Goal: Task Accomplishment & Management: Complete application form

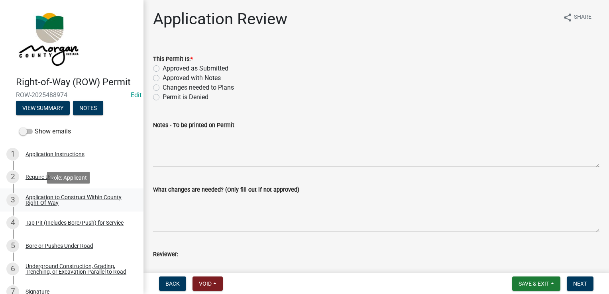
click at [45, 195] on div "Application to Construct Within County Right-Of-Way" at bounding box center [78, 200] width 105 height 11
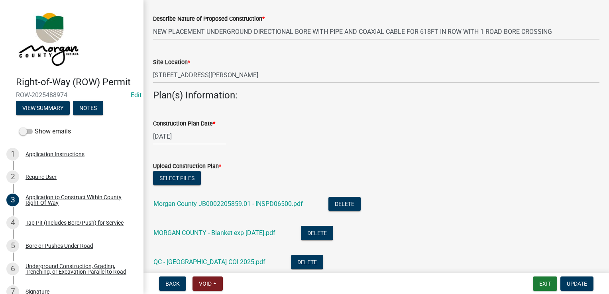
scroll to position [279, 0]
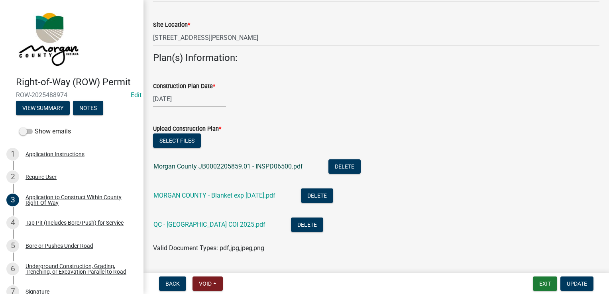
click at [224, 167] on link "Morgan County JB0002205859.01 - INSPD06500.pdf" at bounding box center [227, 167] width 149 height 8
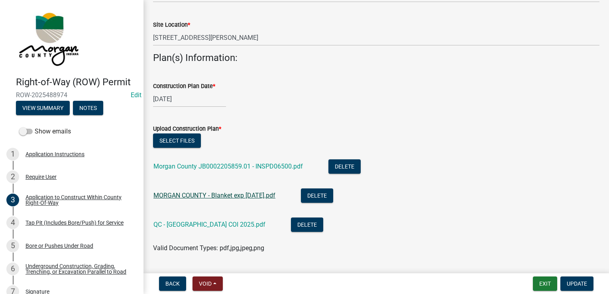
click at [229, 198] on link "MORGAN COUNTY - Blanket exp [DATE].pdf" at bounding box center [214, 196] width 122 height 8
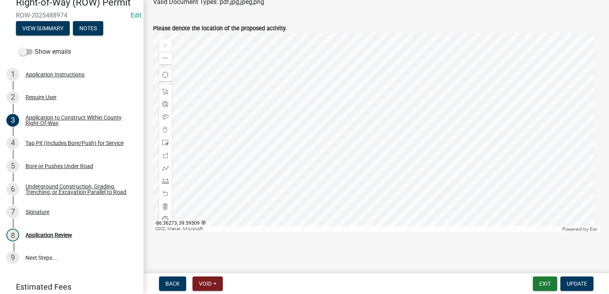
scroll to position [286, 0]
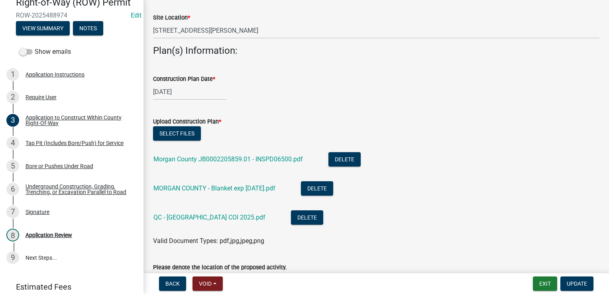
click at [198, 163] on div "Morgan County JB0002205859.01 - INSPD06500.pdf" at bounding box center [234, 160] width 162 height 16
click at [198, 160] on link "Morgan County JB0002205859.01 - INSPD06500.pdf" at bounding box center [227, 159] width 149 height 8
click at [224, 154] on div "Morgan County JB0002205859.01 - INSPD06500.pdf" at bounding box center [234, 160] width 162 height 16
click at [223, 157] on link "Morgan County JB0002205859.01 - INSPD06500.pdf" at bounding box center [227, 159] width 149 height 8
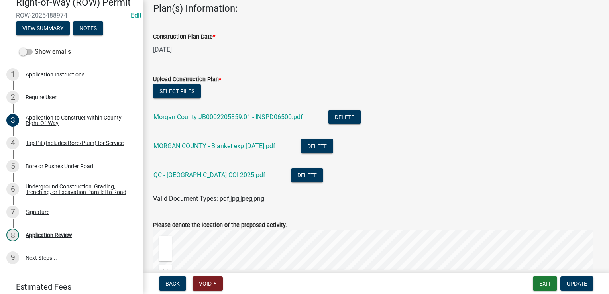
scroll to position [366, 0]
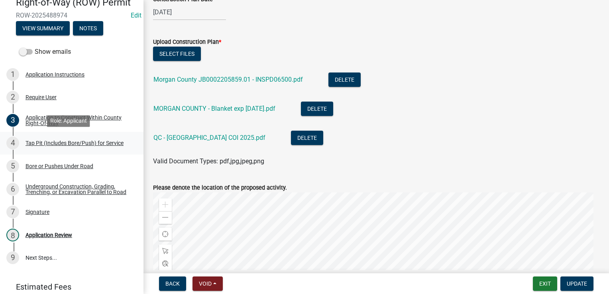
click at [65, 145] on div "Tap Pit (Includes Bore/Push) for Service" at bounding box center [75, 143] width 98 height 6
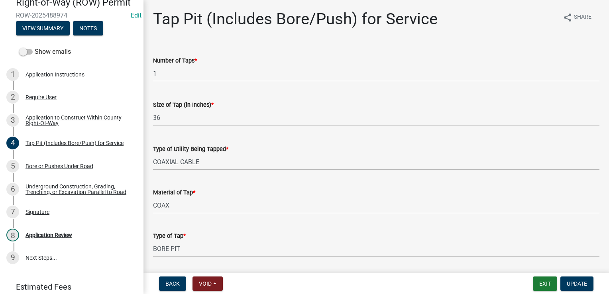
scroll to position [24, 0]
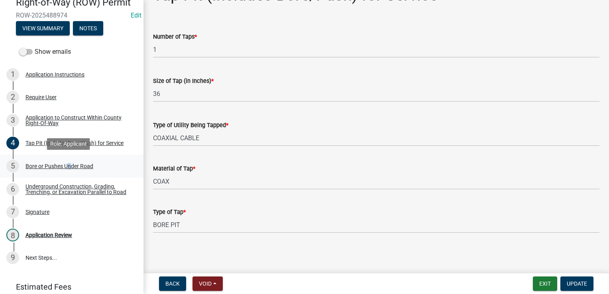
click at [66, 172] on div "5 Bore or Pushes Under Road" at bounding box center [68, 166] width 124 height 13
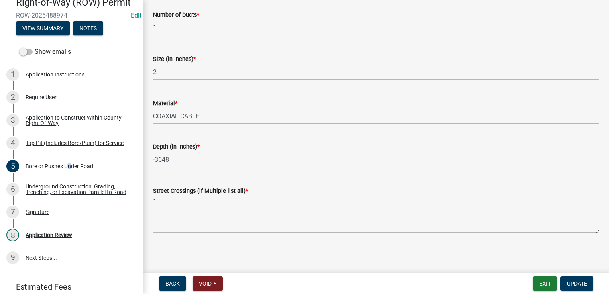
scroll to position [0, 0]
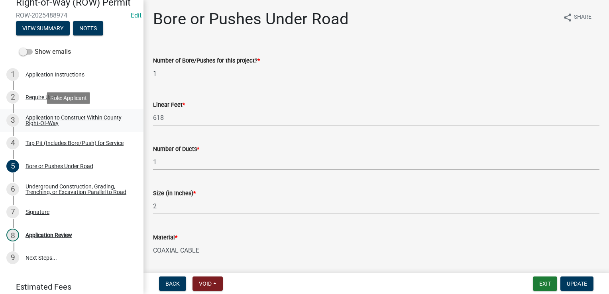
click at [60, 122] on div "Application to Construct Within County Right-Of-Way" at bounding box center [78, 120] width 105 height 11
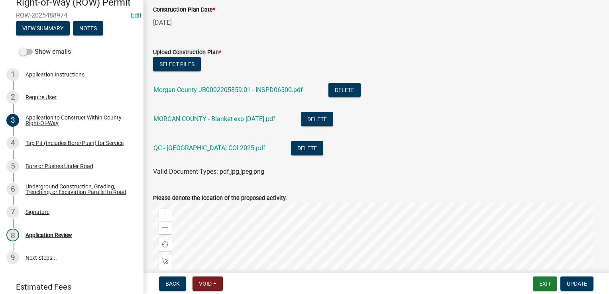
scroll to position [359, 0]
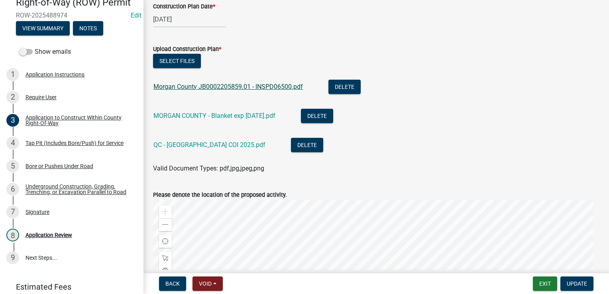
click at [207, 86] on link "Morgan County JB0002205859.01 - INSPD06500.pdf" at bounding box center [227, 87] width 149 height 8
